Goal: Navigation & Orientation: Understand site structure

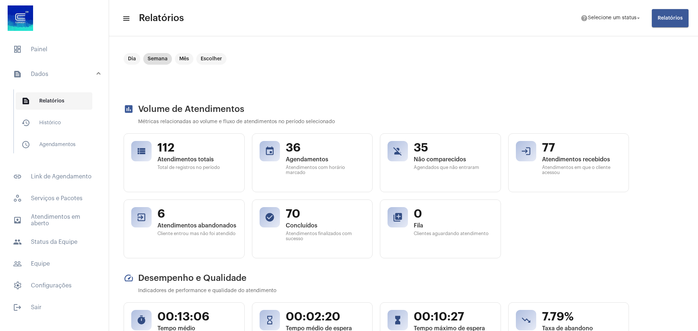
click at [42, 101] on span "text_snippet_outlined Relatórios" at bounding box center [54, 100] width 77 height 17
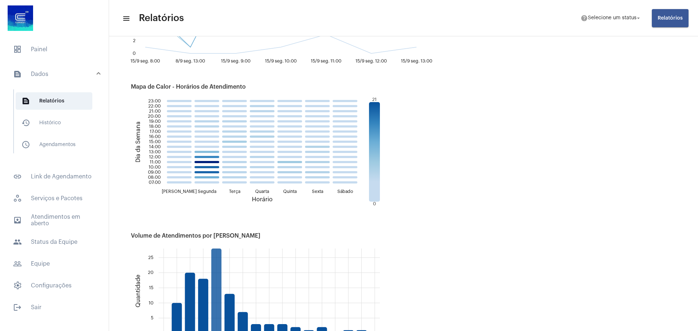
scroll to position [654, 0]
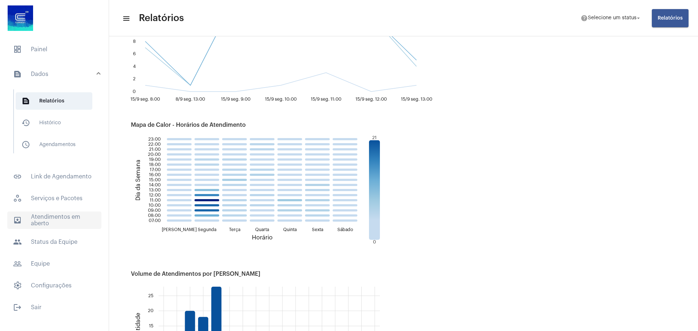
click at [49, 221] on span "outbox_outline Atendimentos em aberto" at bounding box center [54, 219] width 94 height 17
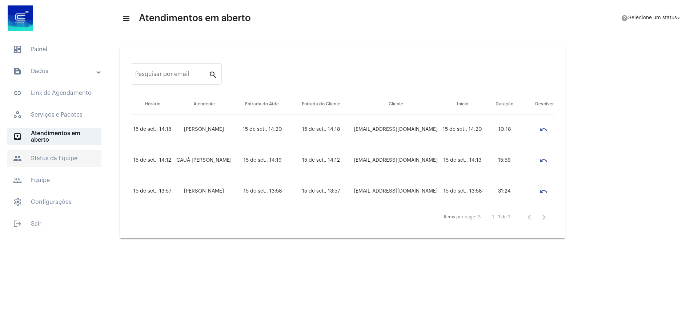
click at [44, 161] on span "people Status da Equipe" at bounding box center [54, 158] width 94 height 17
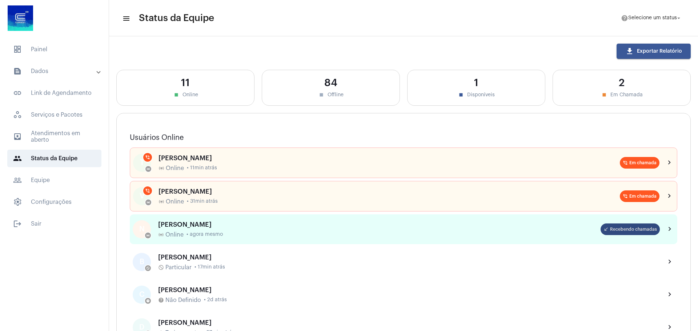
click at [627, 232] on mat-chip "call_received Recebendo chamadas" at bounding box center [629, 229] width 59 height 12
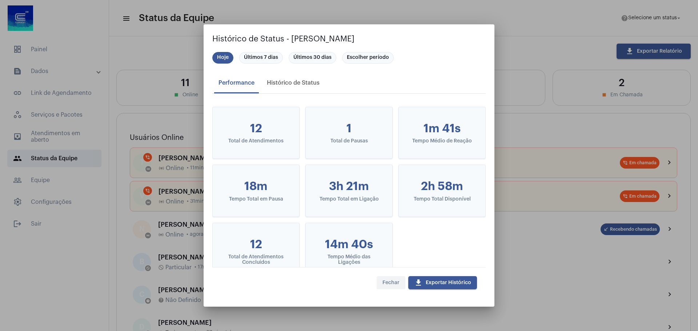
click at [387, 287] on button "Fechar" at bounding box center [390, 282] width 29 height 13
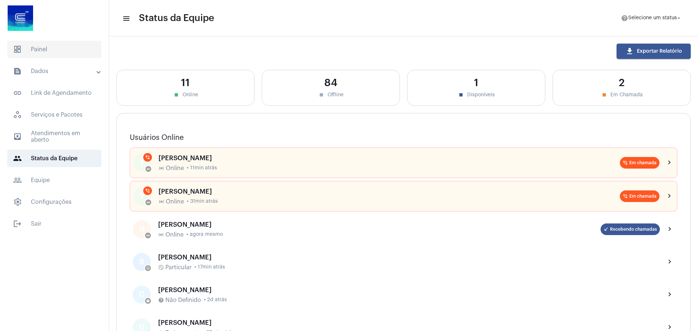
click at [43, 50] on span "dashboard Painel" at bounding box center [54, 49] width 94 height 17
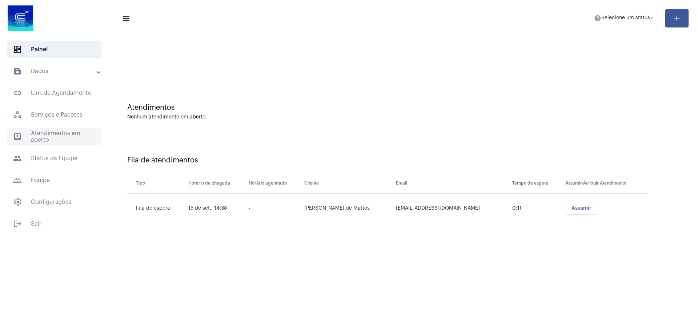
click at [69, 137] on span "outbox_outline Atendimentos em aberto" at bounding box center [54, 136] width 94 height 17
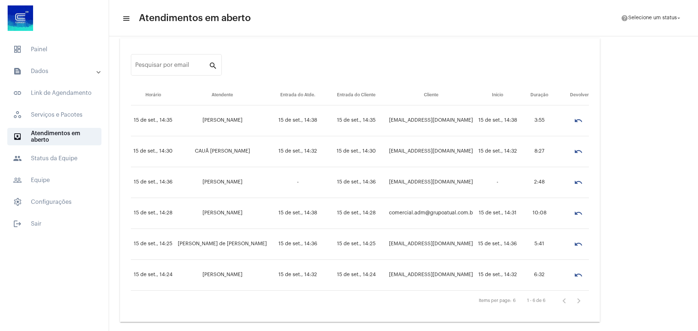
scroll to position [11, 0]
click at [431, 275] on td "dirleiposselt@gmail.com" at bounding box center [430, 273] width 89 height 31
copy td "dirleiposselt@gmail.com"
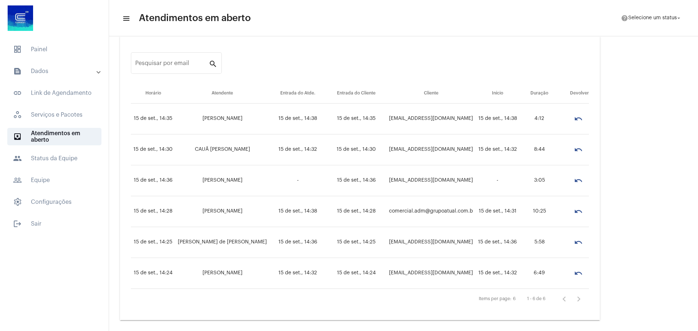
click at [533, 278] on td "6:49" at bounding box center [539, 273] width 40 height 31
drag, startPoint x: 409, startPoint y: 274, endPoint x: 554, endPoint y: 272, distance: 144.6
click at [554, 272] on tr "15 de set., 14:24 LAISA MARQUES 15 de set., 14:32 15 de set., 14:24 dirleiposse…" at bounding box center [360, 273] width 458 height 31
click at [651, 154] on div "Pesquisar por email search Horário Atendente Entrada do Atde. Entrada do Client…" at bounding box center [403, 178] width 581 height 298
drag, startPoint x: 203, startPoint y: 273, endPoint x: 251, endPoint y: 272, distance: 48.3
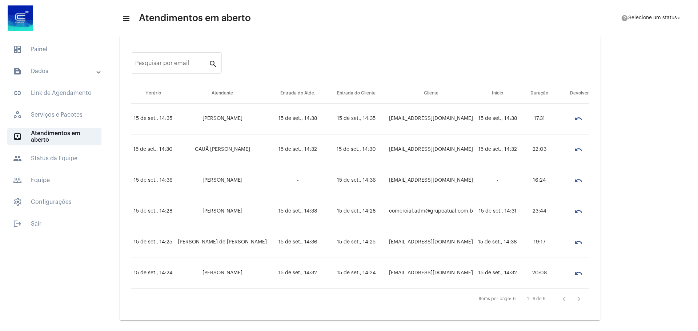
click at [251, 272] on td "LAISA MARQUES" at bounding box center [222, 273] width 94 height 31
click at [52, 53] on span "dashboard Painel" at bounding box center [54, 49] width 94 height 17
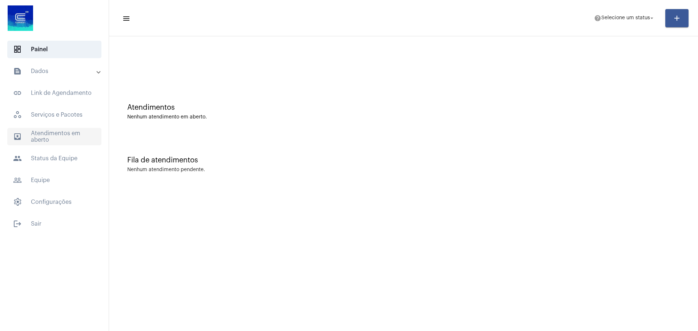
click at [41, 144] on span "outbox_outline Atendimentos em aberto" at bounding box center [54, 136] width 94 height 17
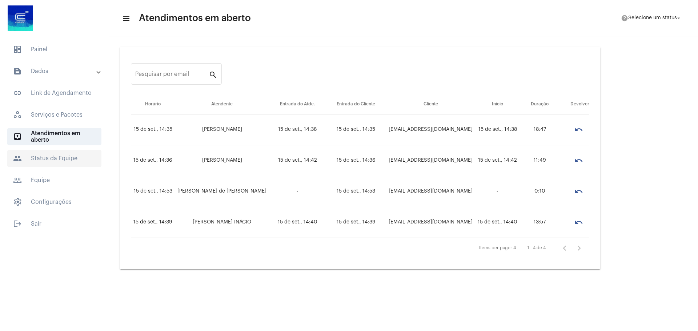
click at [69, 160] on span "people Status da Equipe" at bounding box center [54, 158] width 94 height 17
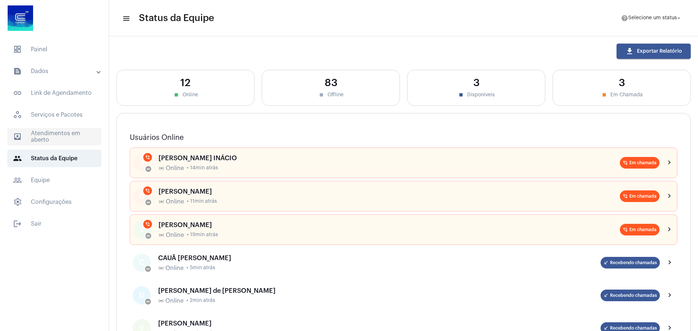
click at [59, 138] on span "outbox_outline Atendimentos em aberto" at bounding box center [54, 136] width 94 height 17
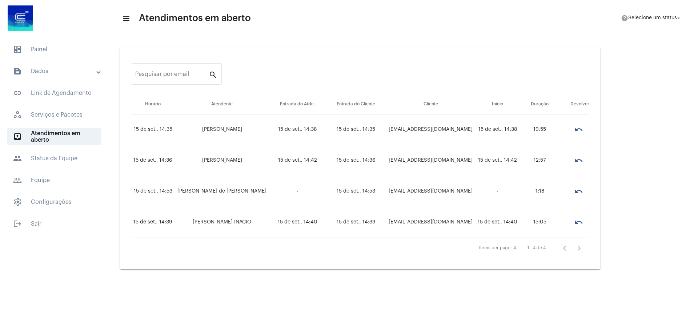
click at [661, 182] on div "Pesquisar por email search Horário Atendente Entrada do Atde. Entrada do Client…" at bounding box center [403, 158] width 581 height 237
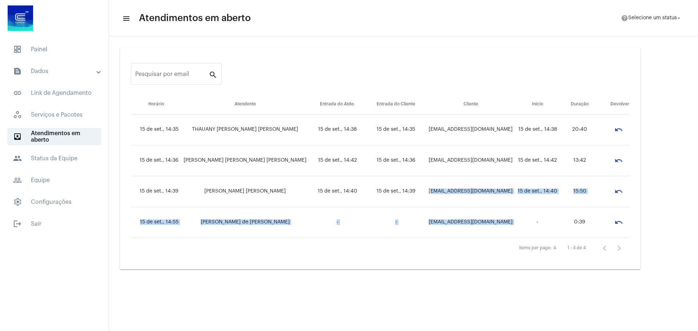
drag, startPoint x: 406, startPoint y: 190, endPoint x: 484, endPoint y: 225, distance: 85.4
click at [484, 225] on tbody "15 de set., 14:35 THAUANY PEREIRA NUNES 15 de set., 14:38 15 de set., 14:35 gra…" at bounding box center [380, 176] width 498 height 124
click at [515, 226] on td "-" at bounding box center [537, 222] width 45 height 31
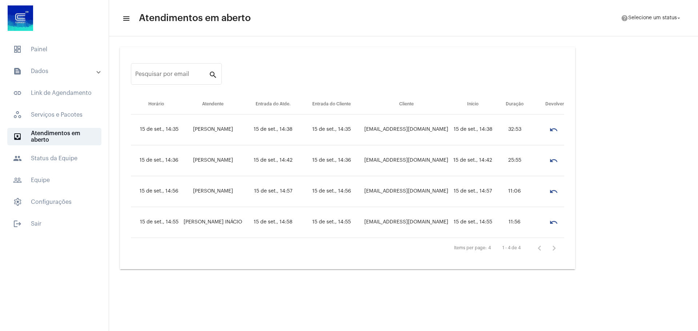
click at [573, 284] on mat-sidenav-content "menu Atendimentos em aberto help Selecione um status arrow_drop_down Pesquisar …" at bounding box center [403, 165] width 589 height 331
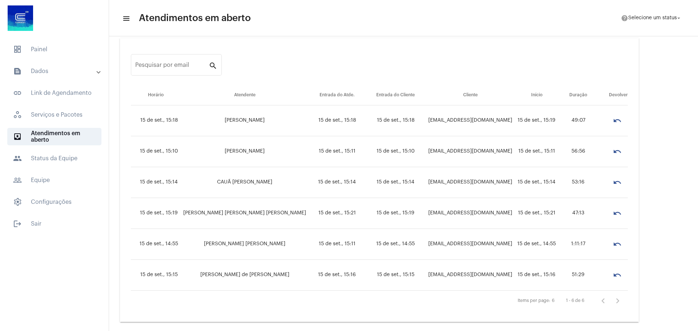
scroll to position [11, 0]
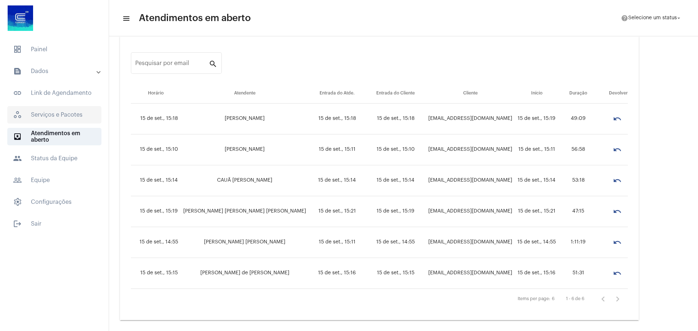
drag, startPoint x: 49, startPoint y: 92, endPoint x: 54, endPoint y: 120, distance: 28.8
click at [49, 92] on span "link_outlined Link de Agendamento" at bounding box center [54, 92] width 94 height 17
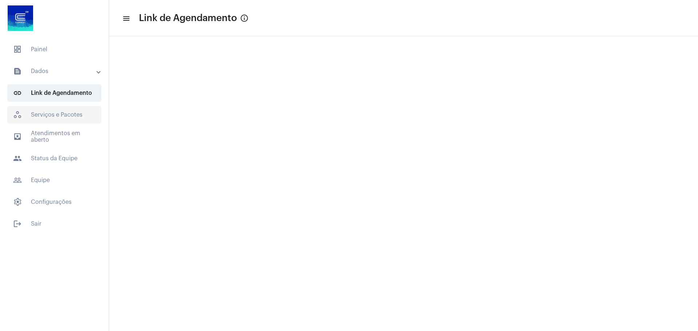
click at [51, 116] on span "workspaces_outlined Serviços e Pacotes" at bounding box center [54, 114] width 94 height 17
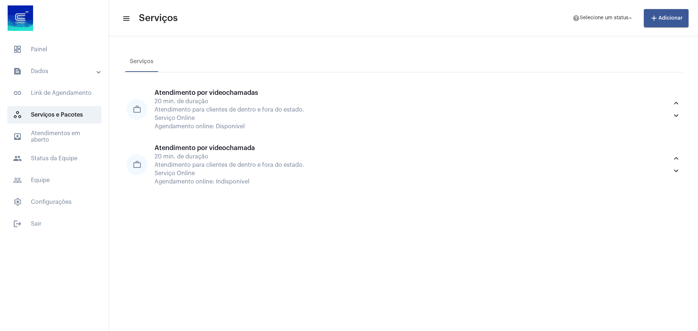
click at [64, 69] on mat-panel-title "text_snippet_outlined Dados" at bounding box center [55, 71] width 84 height 9
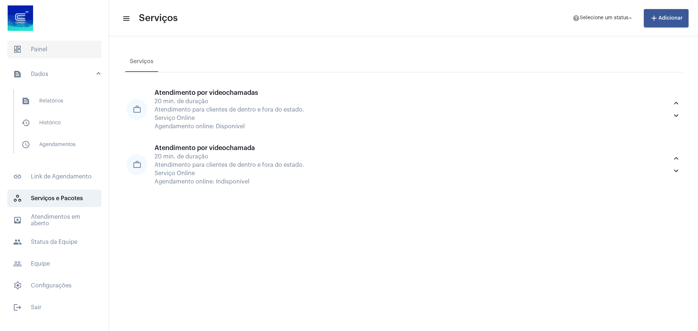
click at [50, 50] on span "dashboard Painel" at bounding box center [54, 49] width 94 height 17
